Goal: Check status

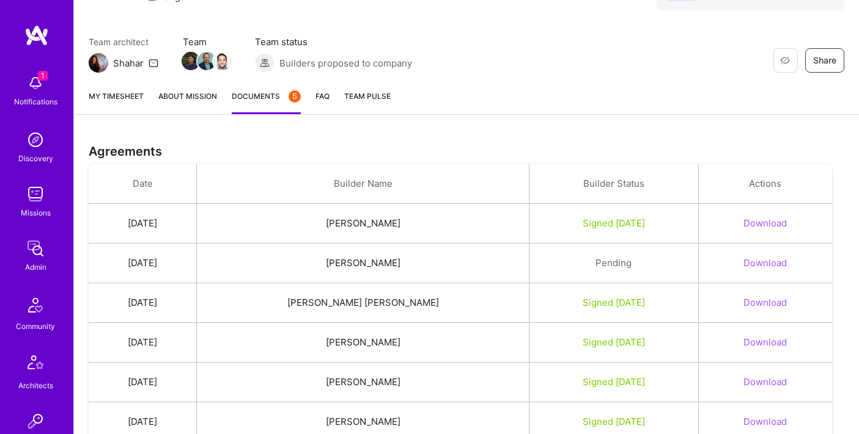
scroll to position [174, 0]
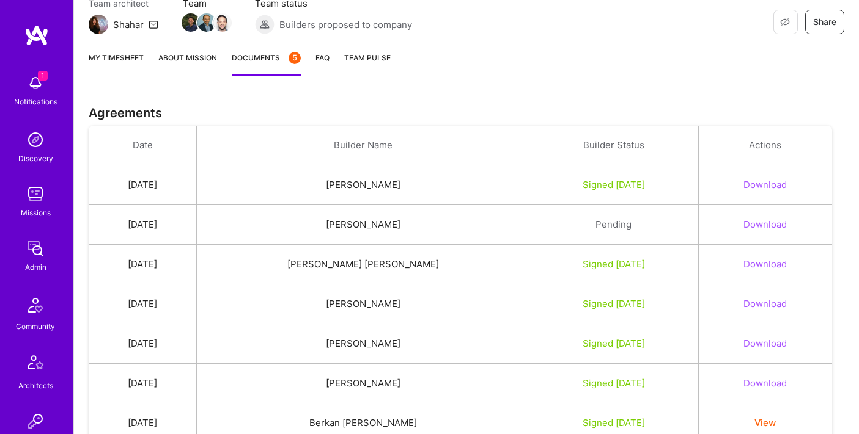
click at [626, 226] on div "Pending" at bounding box center [613, 224] width 139 height 13
click at [370, 227] on td "[PERSON_NAME]" at bounding box center [363, 225] width 332 height 40
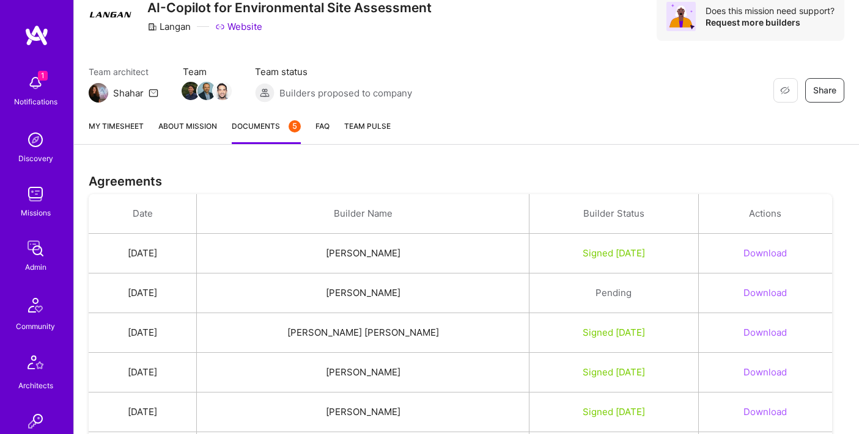
scroll to position [43, 0]
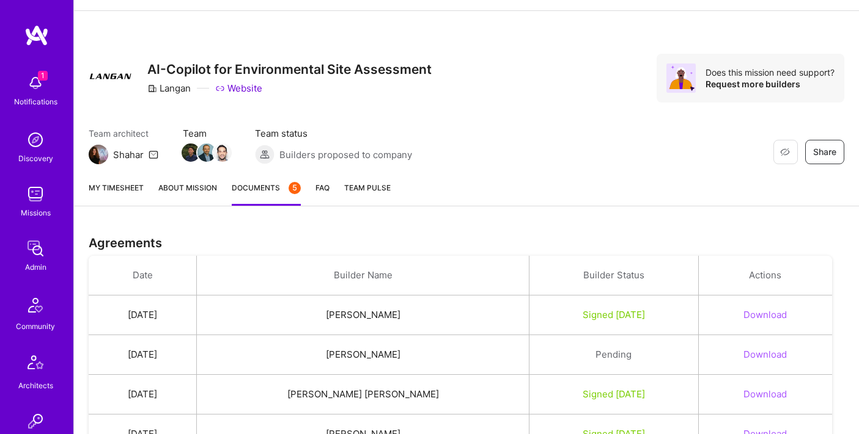
click at [17, 144] on link "Discovery" at bounding box center [36, 146] width 76 height 37
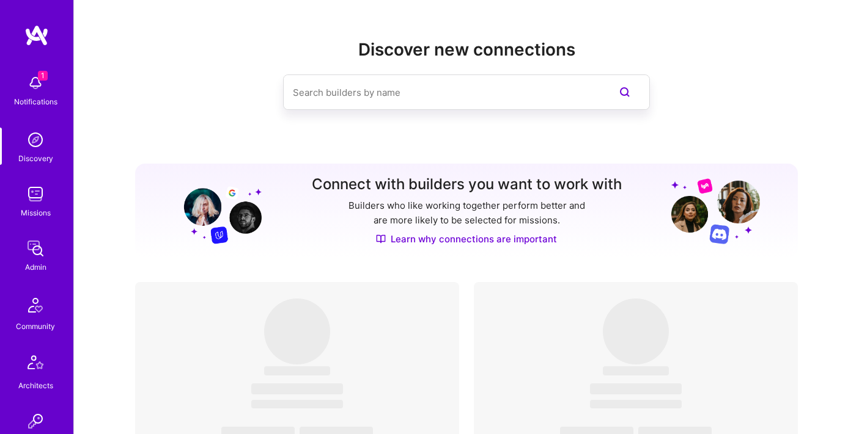
click at [341, 103] on input at bounding box center [442, 92] width 298 height 31
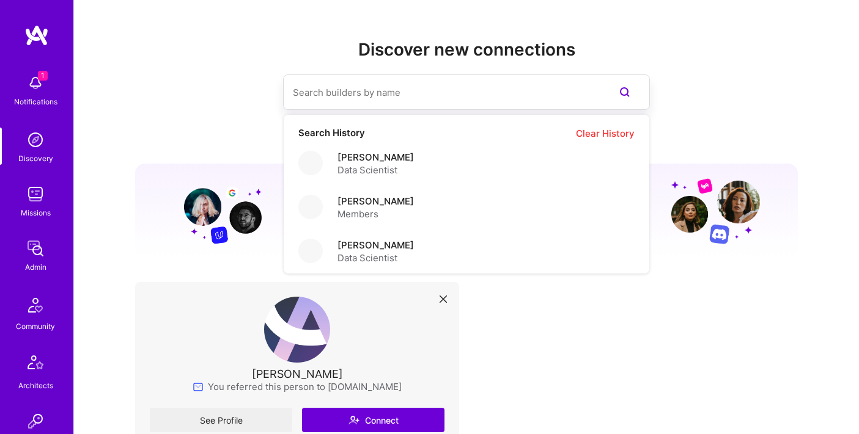
click at [192, 45] on h2 "Discover new connections" at bounding box center [466, 50] width 662 height 20
